Goal: Find contact information: Find contact information

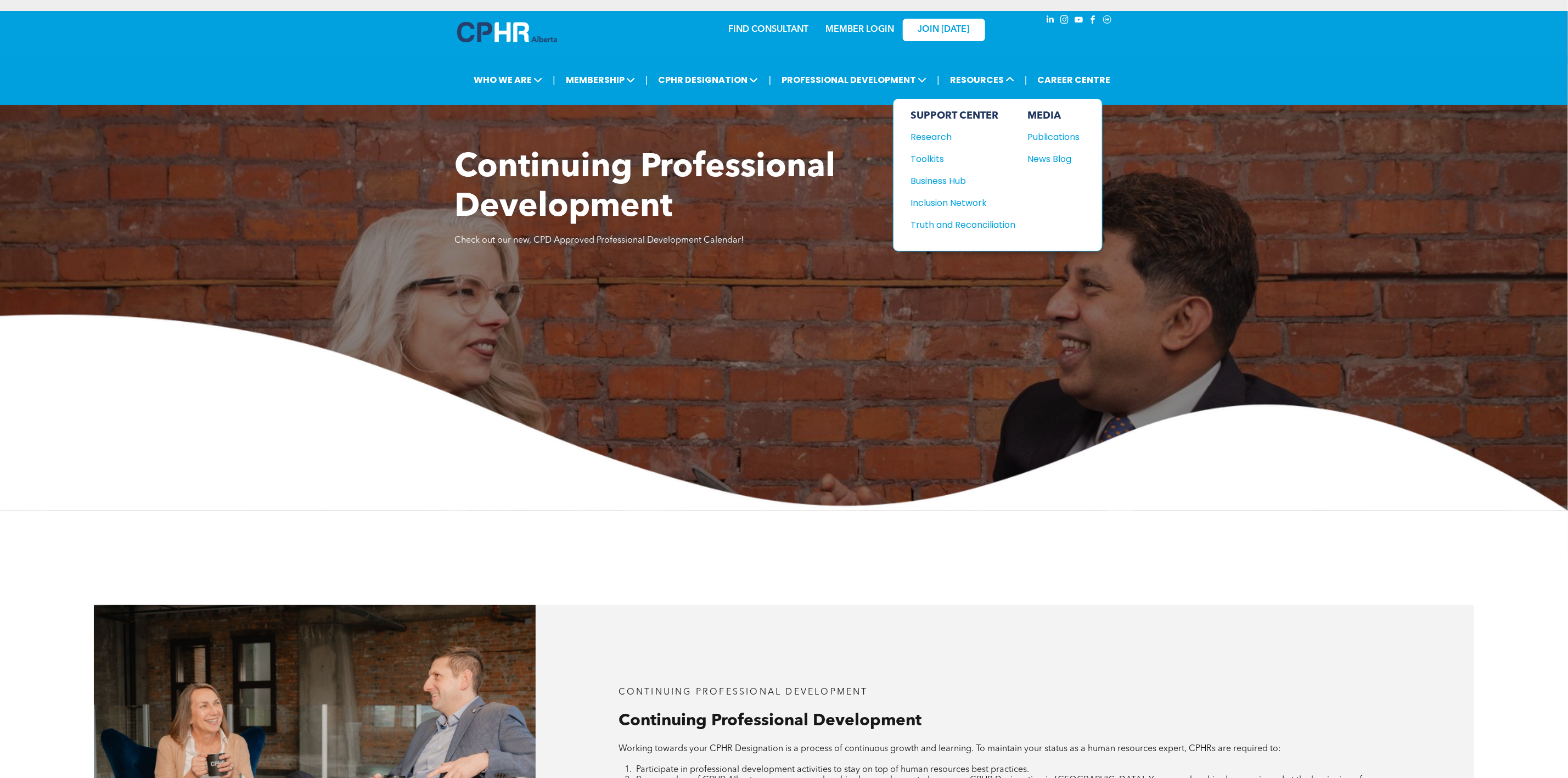
click at [925, 155] on div "Toolkits" at bounding box center [958, 159] width 94 height 14
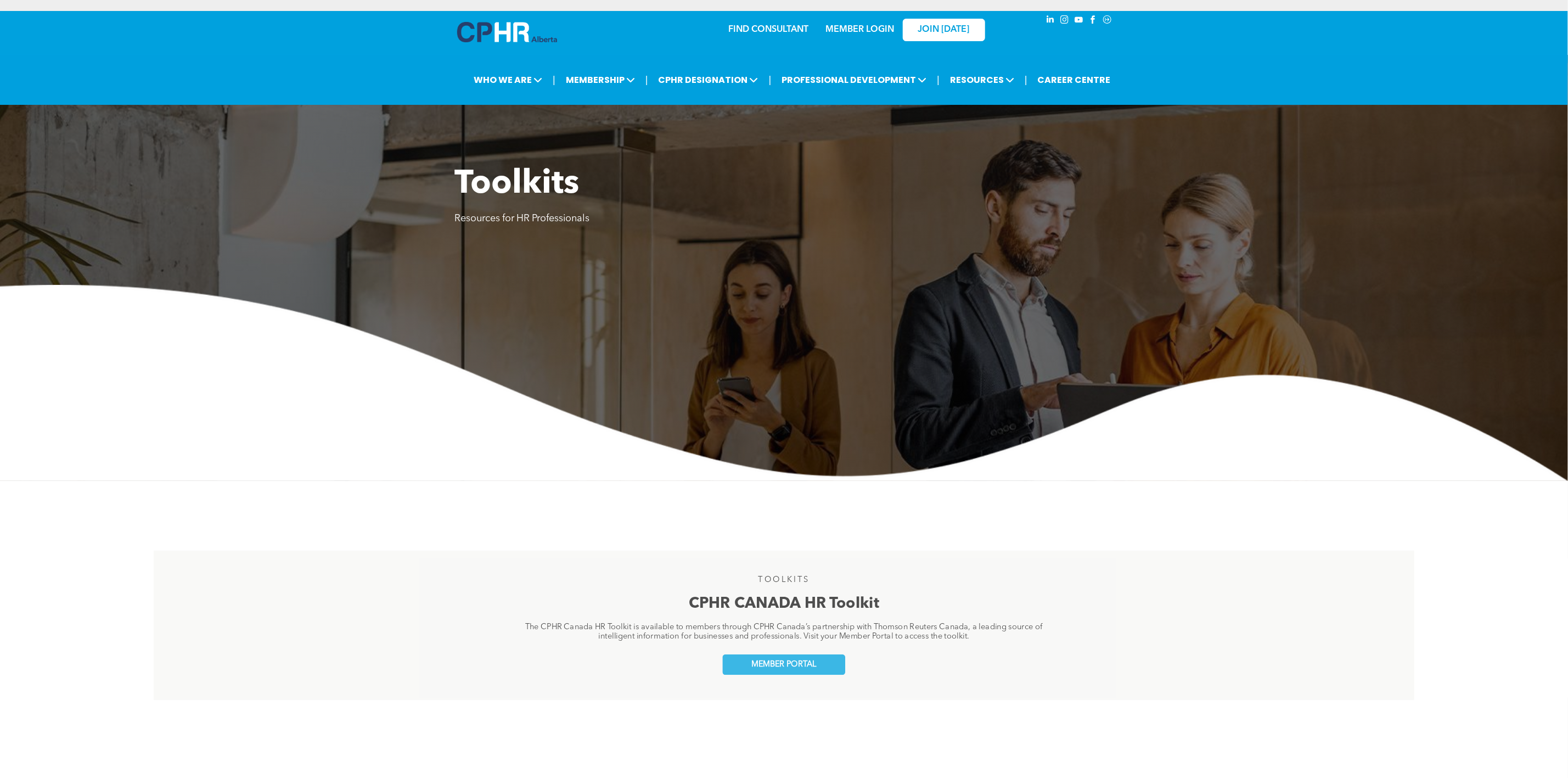
click at [352, 418] on img at bounding box center [784, 383] width 1568 height 196
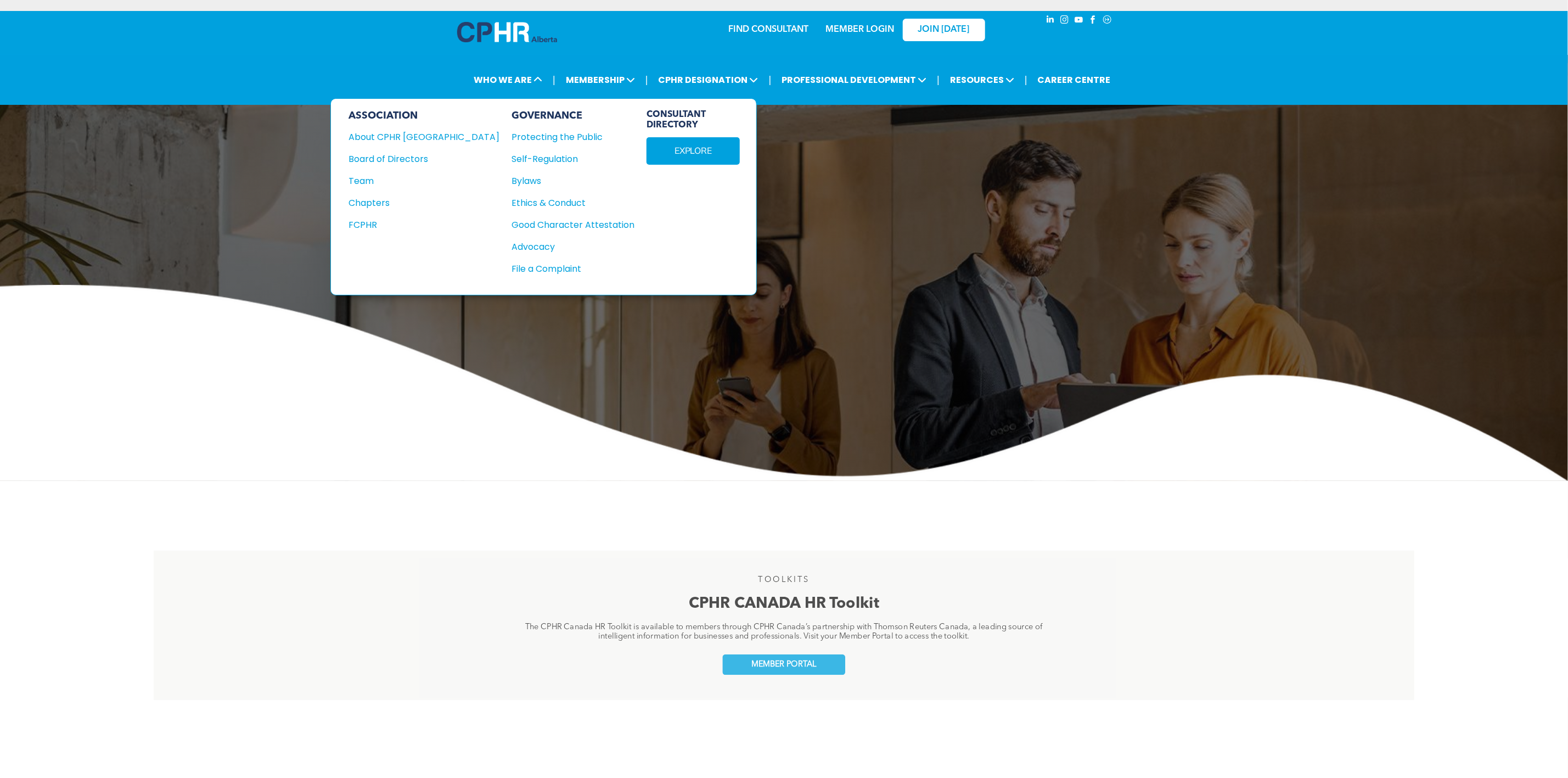
click at [376, 176] on div "Team" at bounding box center [416, 181] width 136 height 14
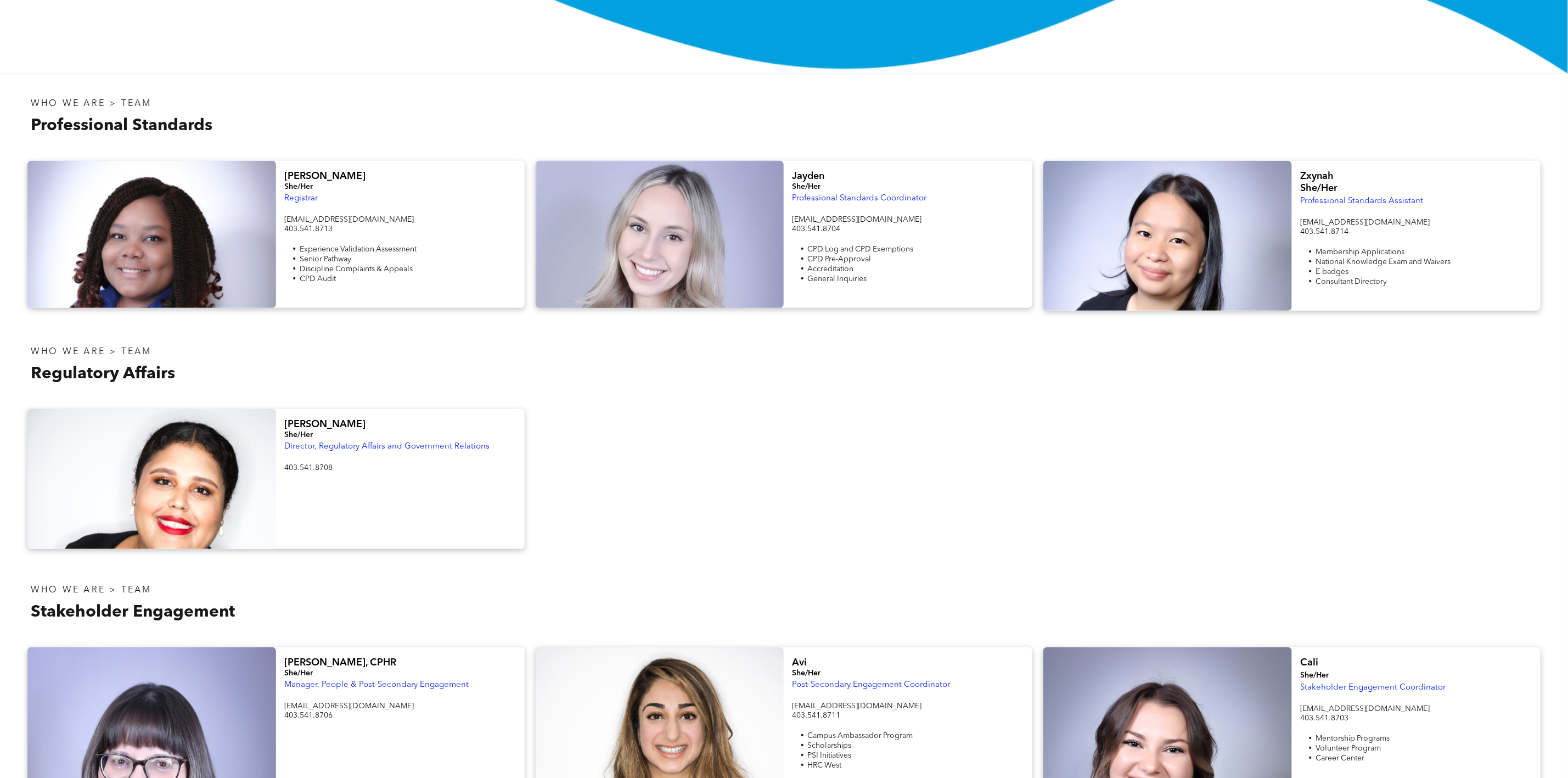
scroll to position [577, 0]
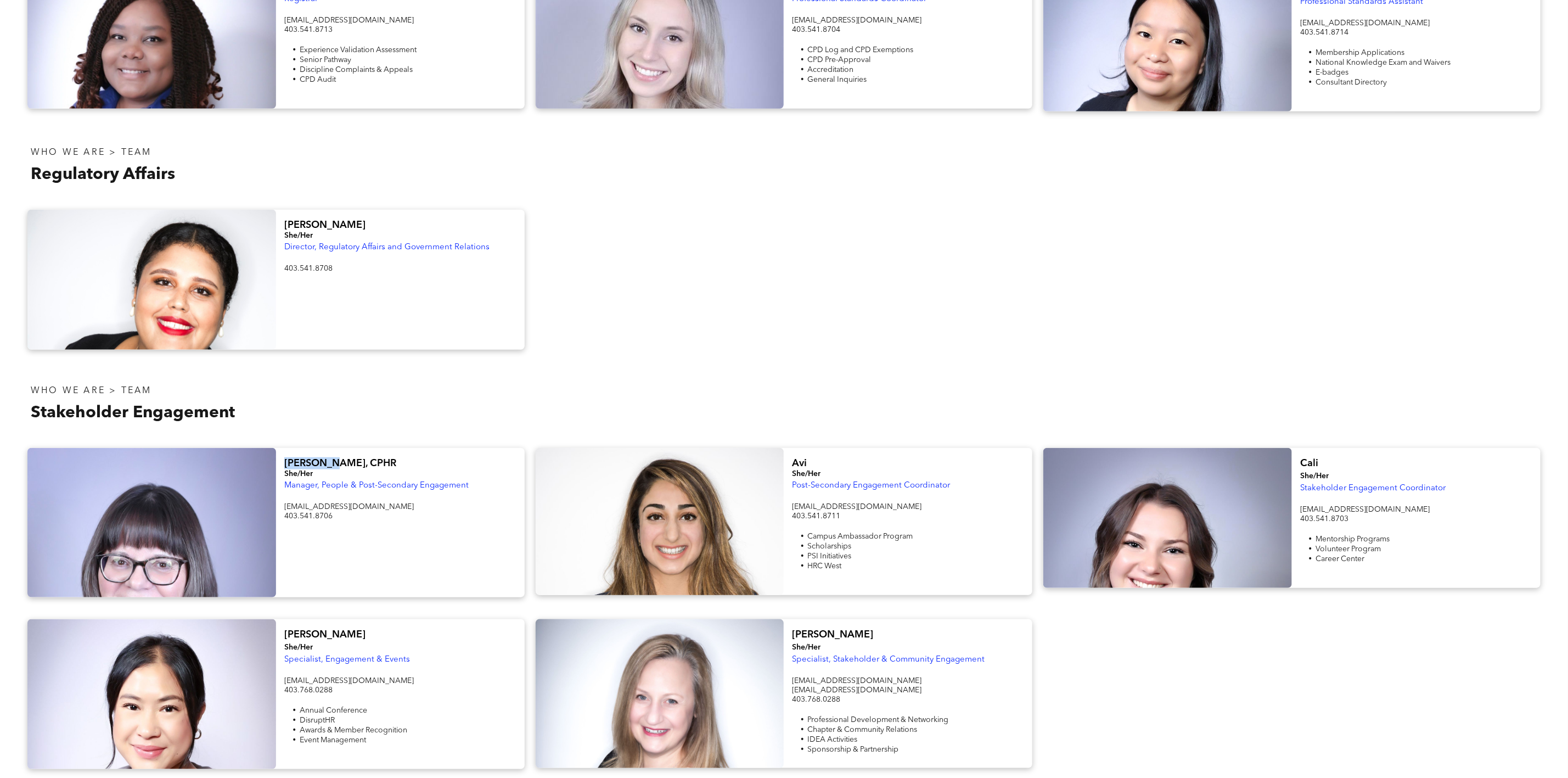
drag, startPoint x: 325, startPoint y: 461, endPoint x: 287, endPoint y: 463, distance: 38.1
click at [287, 463] on span "Christine, CPHR" at bounding box center [341, 463] width 112 height 10
copy span "Christine"
